Goal: Information Seeking & Learning: Stay updated

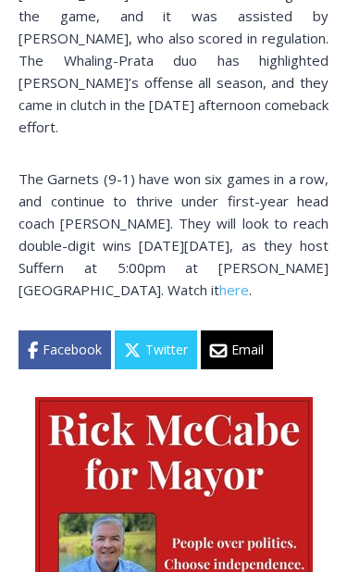
scroll to position [1517, 0]
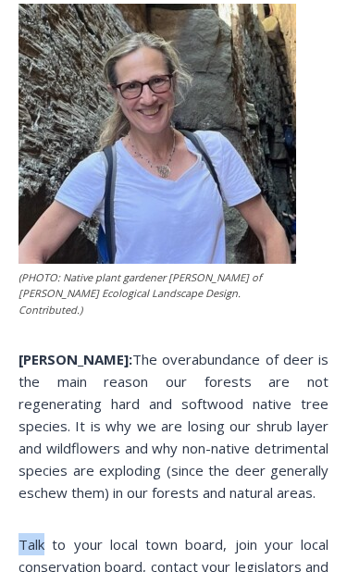
scroll to position [2007, 0]
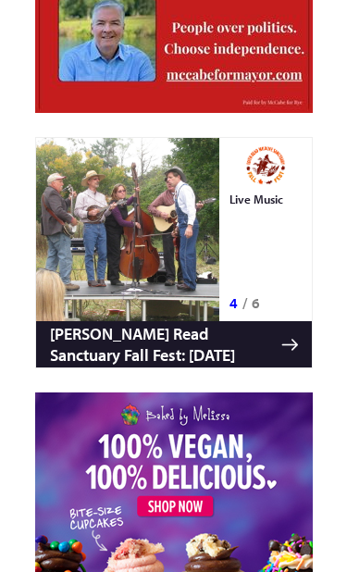
scroll to position [3482, 0]
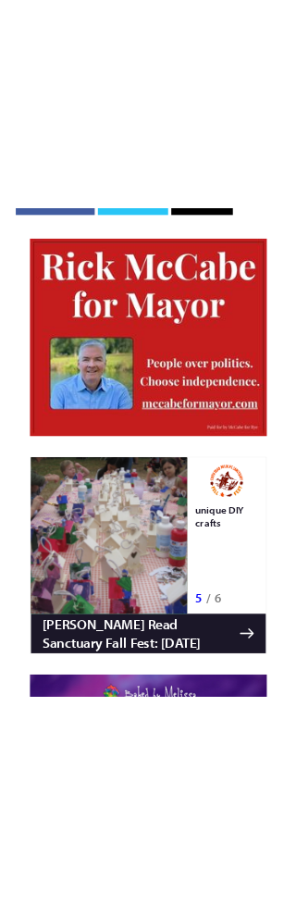
scroll to position [4474, 0]
